Goal: Task Accomplishment & Management: Manage account settings

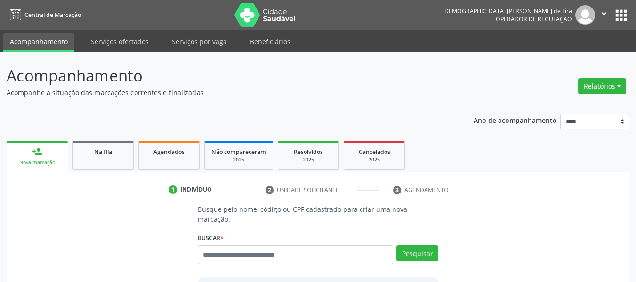
click at [239, 245] on input "text" at bounding box center [296, 254] width 196 height 19
type input "*********"
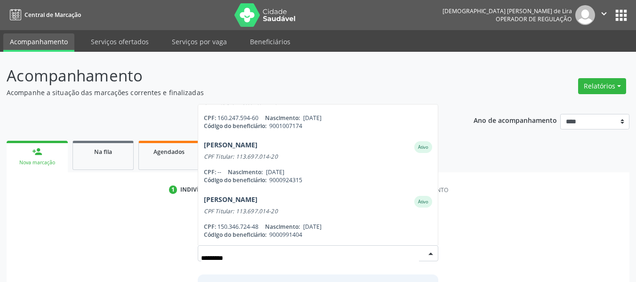
scroll to position [145, 0]
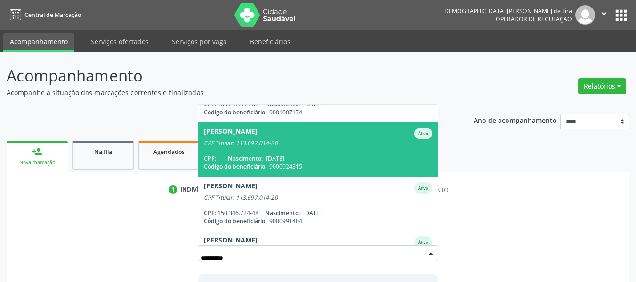
click at [334, 141] on span "Maria do Socorro Cordeiro de Melo Ativo CPF Titular: 113.697.014-20 CPF: -- Nas…" at bounding box center [318, 149] width 240 height 54
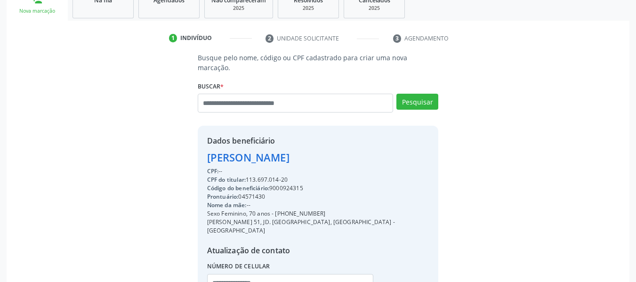
scroll to position [153, 0]
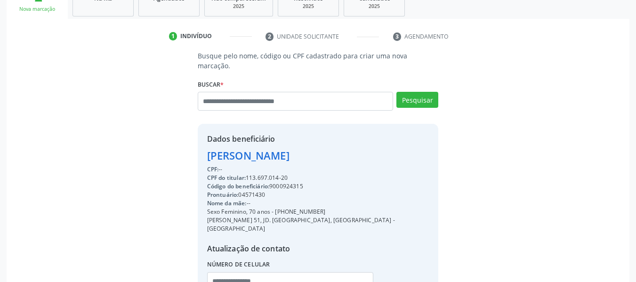
click at [288, 182] on div "Código do beneficiário: 9000924315" at bounding box center [318, 186] width 222 height 8
copy div "9000924315"
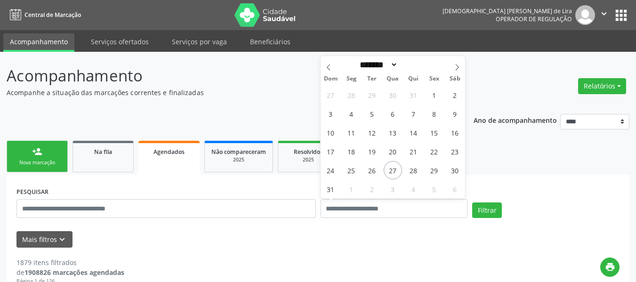
select select "*"
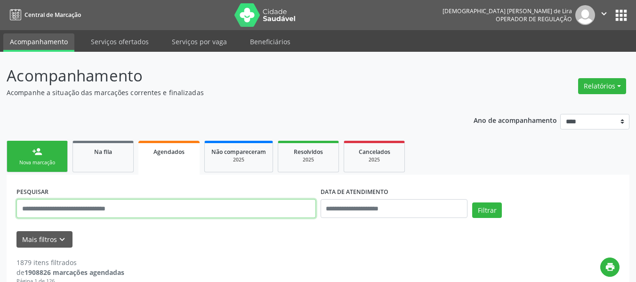
click at [121, 208] on input "text" at bounding box center [165, 208] width 299 height 19
paste input "**********"
type input "**********"
click at [472, 202] on button "Filtrar" at bounding box center [487, 210] width 30 height 16
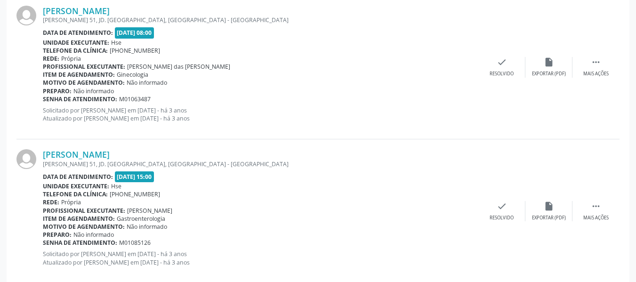
scroll to position [2201, 0]
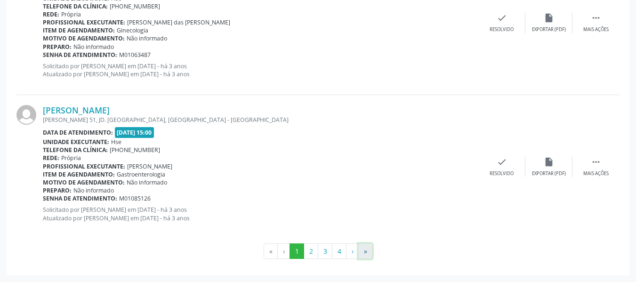
click at [367, 255] on button "»" at bounding box center [365, 251] width 14 height 16
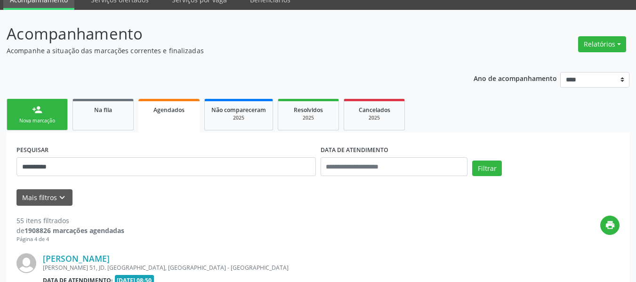
scroll to position [1475, 0]
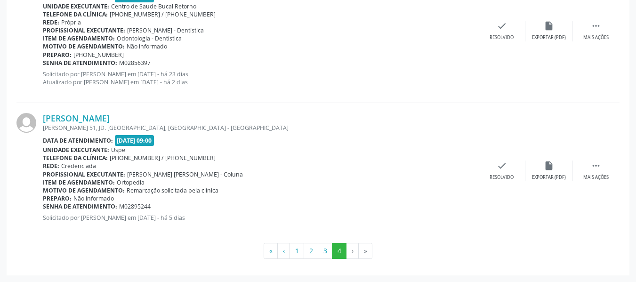
click at [339, 199] on div "Preparo: Não informado" at bounding box center [260, 198] width 435 height 8
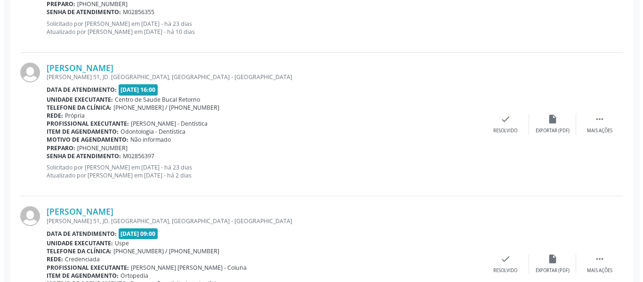
scroll to position [1381, 0]
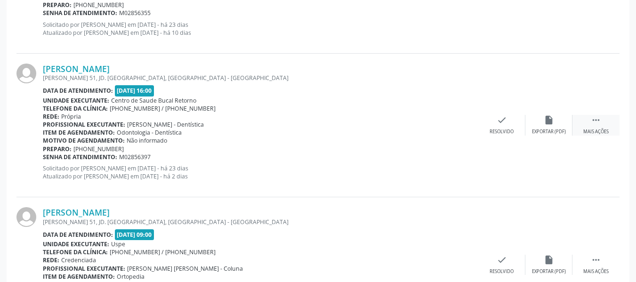
click at [595, 123] on icon "" at bounding box center [595, 120] width 10 height 10
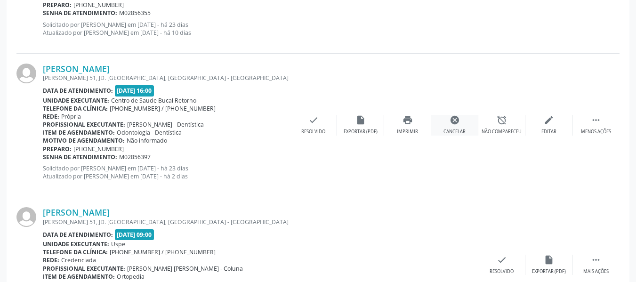
click at [454, 116] on icon "cancel" at bounding box center [454, 120] width 10 height 10
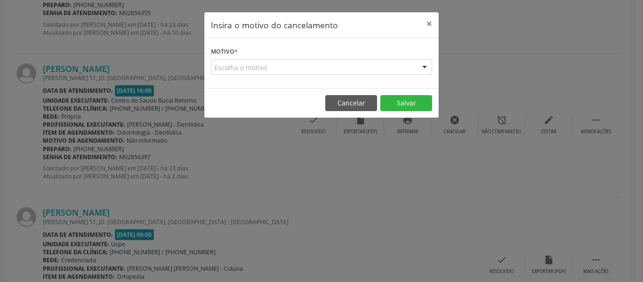
click at [288, 74] on div "Escolha o motivo" at bounding box center [321, 67] width 221 height 16
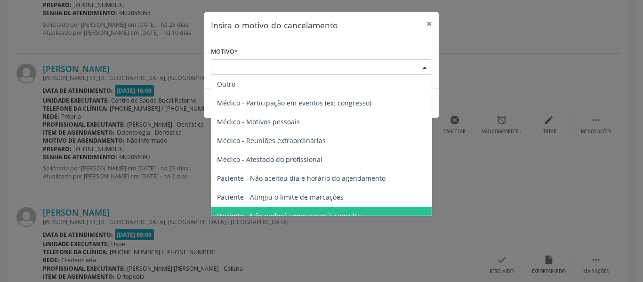
click at [268, 212] on span "Paciente - Não poderá comparecer à consulta" at bounding box center [289, 215] width 144 height 9
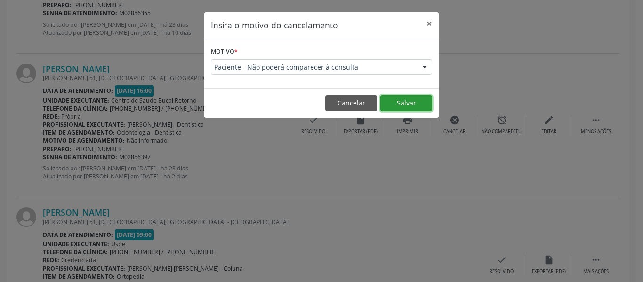
click at [398, 102] on button "Salvar" at bounding box center [406, 103] width 52 height 16
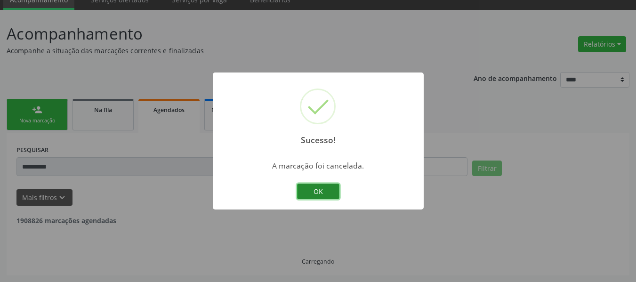
scroll to position [1331, 0]
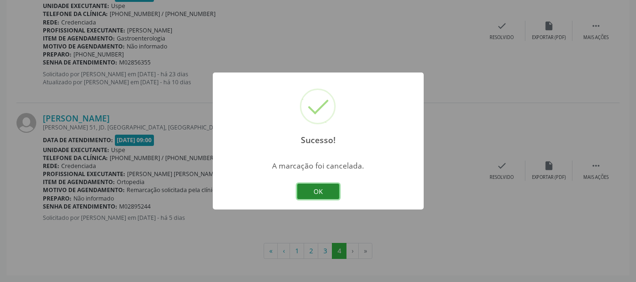
click at [329, 193] on button "OK" at bounding box center [318, 191] width 42 height 16
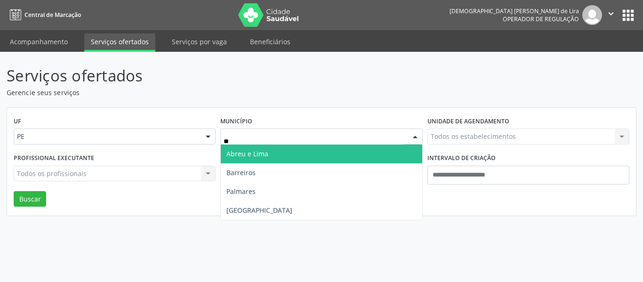
type input "***"
click at [289, 152] on span "Recife" at bounding box center [321, 153] width 201 height 19
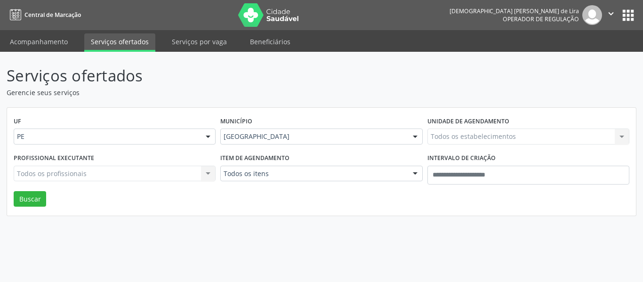
click at [452, 135] on div "Todos os estabelecimentos Todos os estabelecimentos Nenhum resultado encontrado…" at bounding box center [528, 136] width 202 height 16
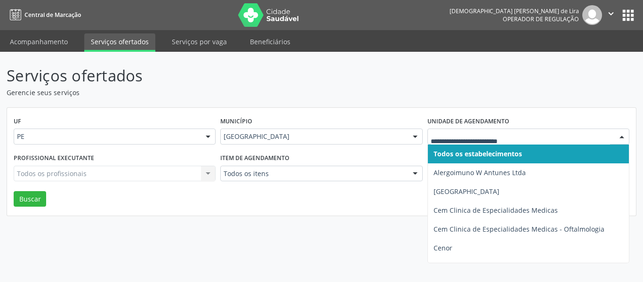
click at [452, 135] on input "text" at bounding box center [519, 141] width 179 height 19
click at [452, 135] on input "*" at bounding box center [519, 141] width 179 height 19
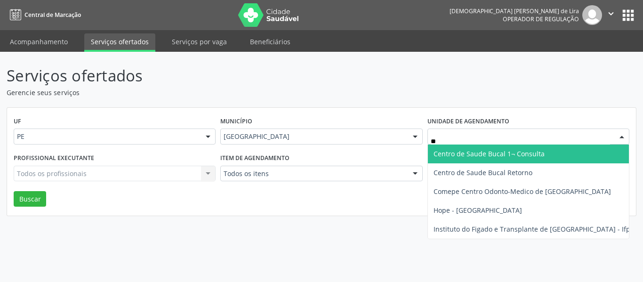
type input "***"
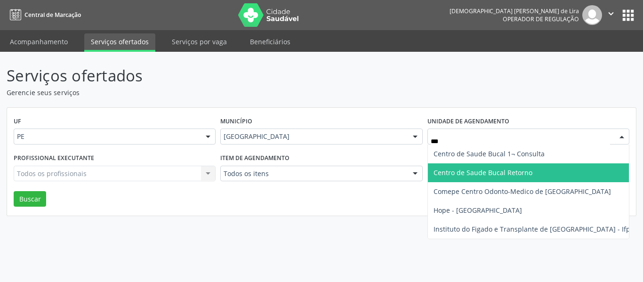
click at [447, 172] on span "Centro de Saude Bucal Retorno" at bounding box center [482, 172] width 99 height 9
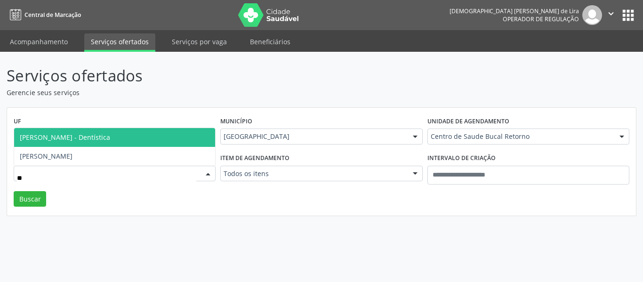
type input "***"
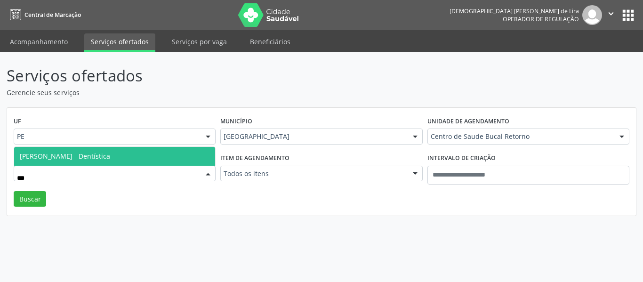
click at [148, 160] on span "[PERSON_NAME] - Dentística" at bounding box center [114, 156] width 201 height 19
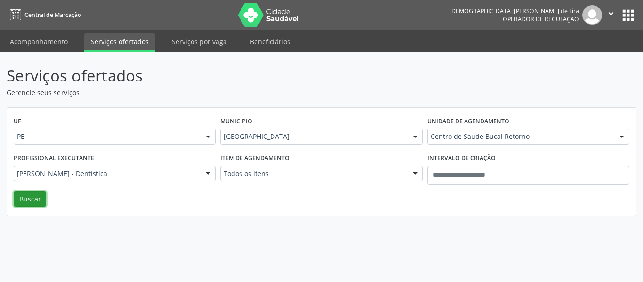
click at [22, 198] on button "Buscar" at bounding box center [30, 199] width 32 height 16
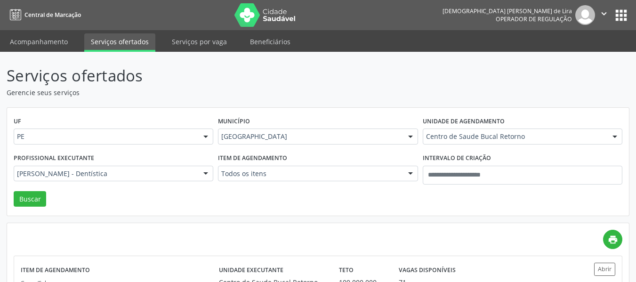
scroll to position [73, 0]
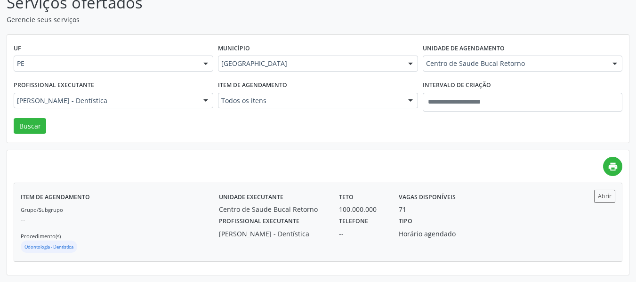
click at [385, 228] on div "Telefone --" at bounding box center [362, 226] width 60 height 24
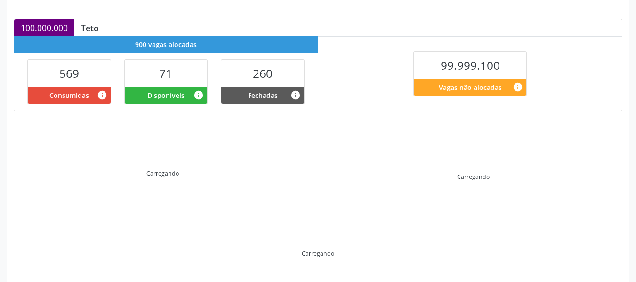
scroll to position [216, 0]
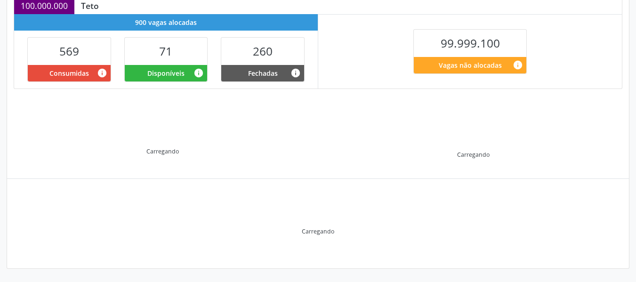
drag, startPoint x: 642, startPoint y: 29, endPoint x: 632, endPoint y: 173, distance: 143.8
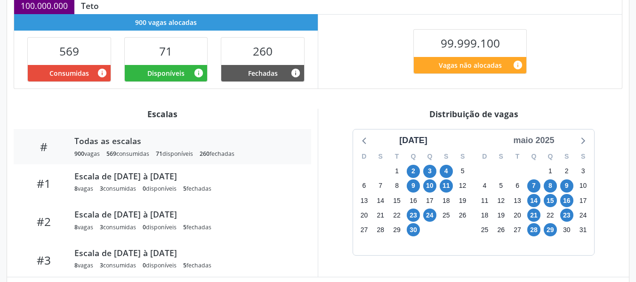
click at [544, 136] on div "maio 2025" at bounding box center [533, 140] width 48 height 13
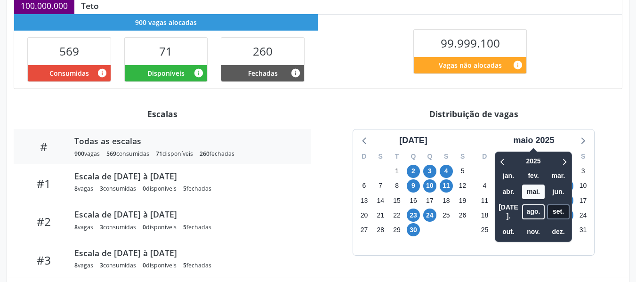
click at [560, 206] on span "set." at bounding box center [558, 211] width 23 height 15
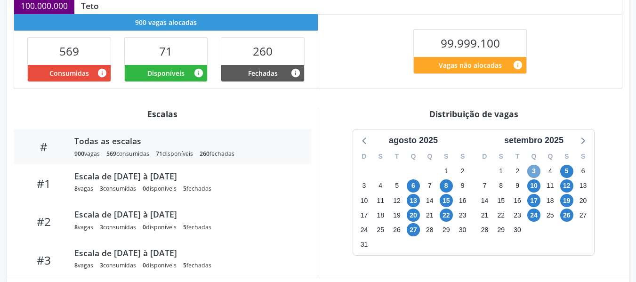
click at [534, 172] on span "3" at bounding box center [533, 171] width 13 height 13
click at [587, 140] on icon at bounding box center [582, 140] width 12 height 12
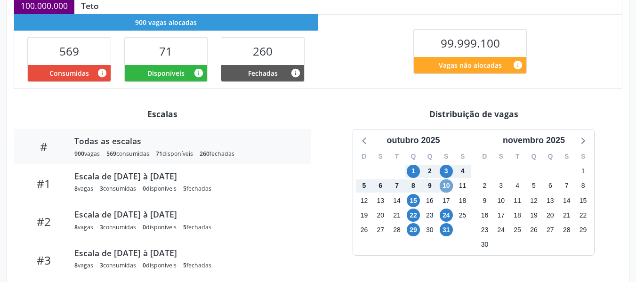
click at [447, 188] on span "10" at bounding box center [445, 185] width 13 height 13
